Goal: Task Accomplishment & Management: Use online tool/utility

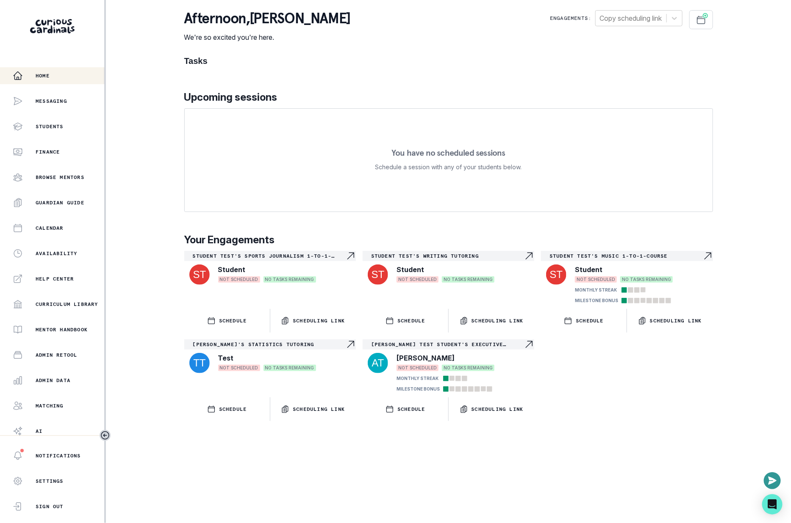
click at [50, 387] on button "Admin Data" at bounding box center [52, 380] width 104 height 17
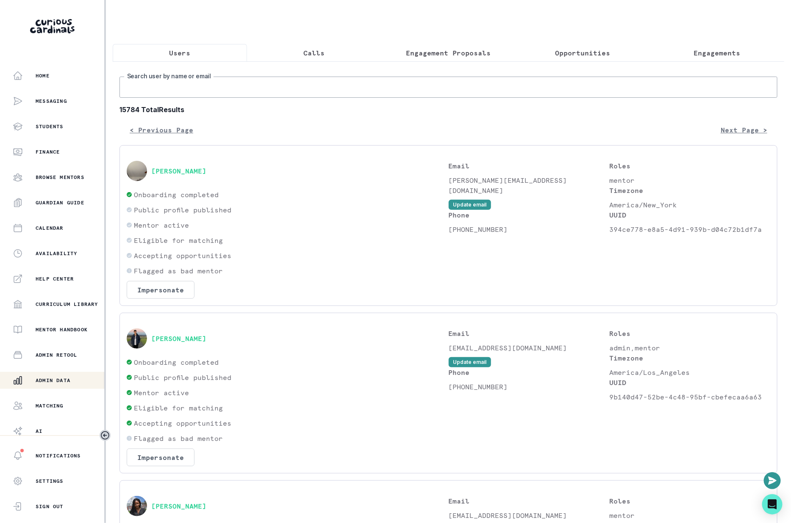
click at [309, 94] on input "Search user by name or email" at bounding box center [448, 87] width 658 height 21
paste input "[PERSON_NAME]"
type input "[PERSON_NAME]"
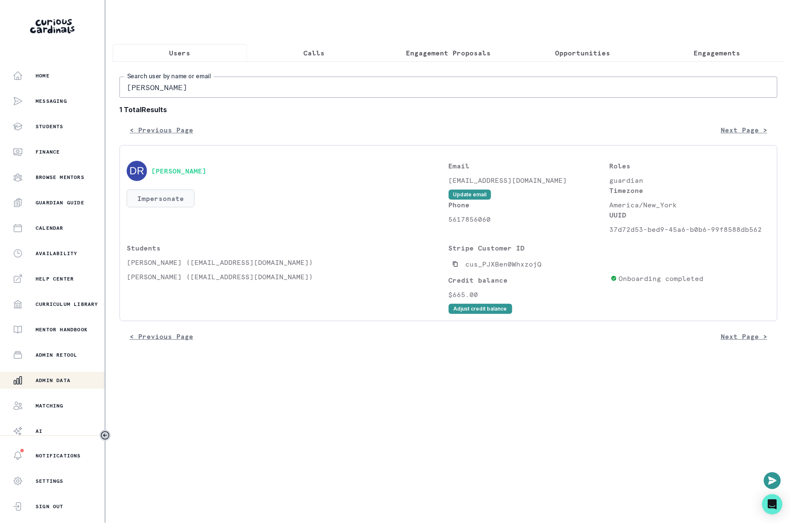
click at [168, 197] on button "Impersonate" at bounding box center [161, 199] width 68 height 18
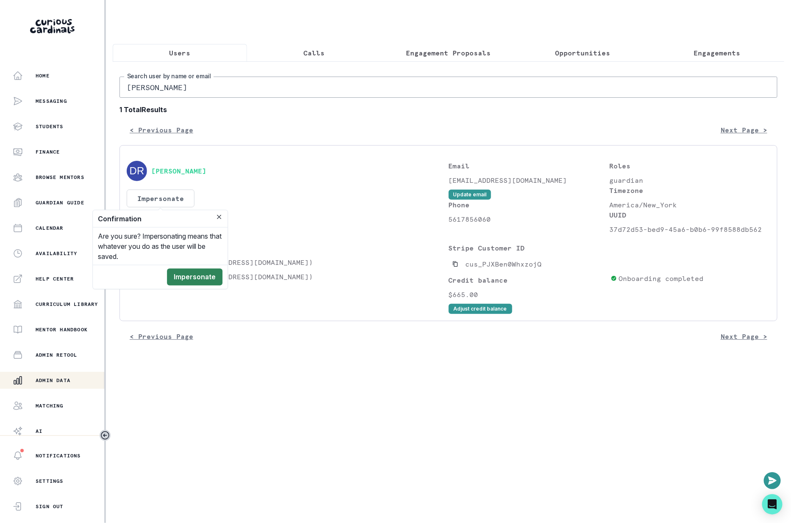
click at [194, 271] on button "Impersonate" at bounding box center [194, 277] width 55 height 17
